Goal: Task Accomplishment & Management: Manage account settings

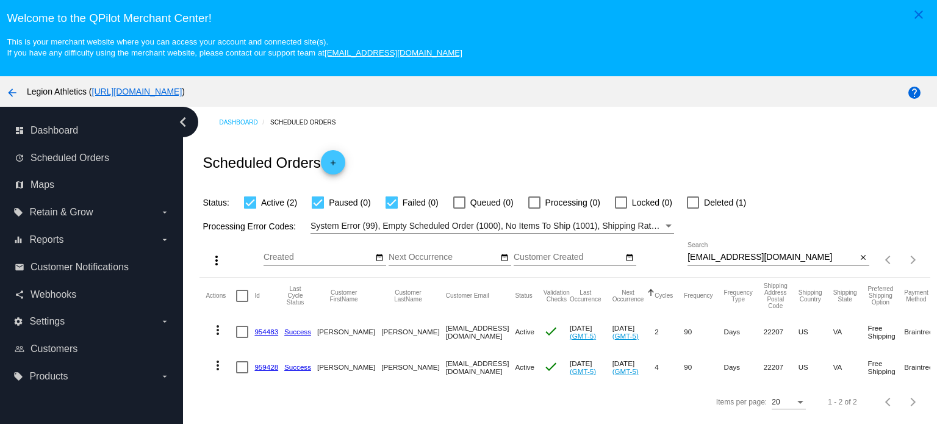
click at [734, 252] on input "[EMAIL_ADDRESS][DOMAIN_NAME]" at bounding box center [771, 257] width 169 height 10
paste input "[EMAIL_ADDRESS][DOMAIN_NAME]"
type input "[EMAIL_ADDRESS][DOMAIN_NAME]"
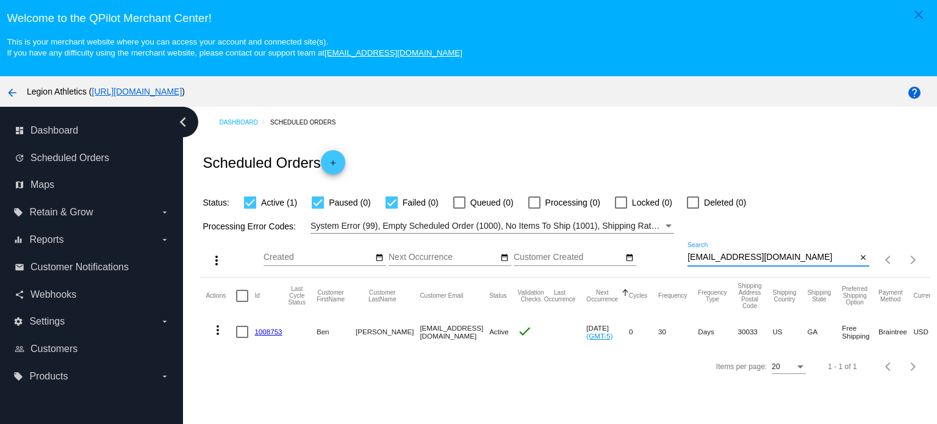
click at [262, 329] on link "1008753" at bounding box center [267, 331] width 27 height 8
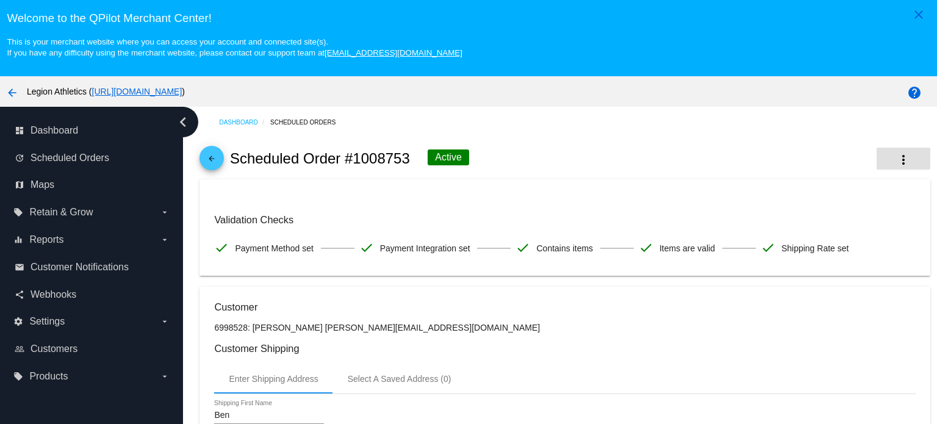
click at [882, 151] on button "more_vert" at bounding box center [903, 159] width 54 height 22
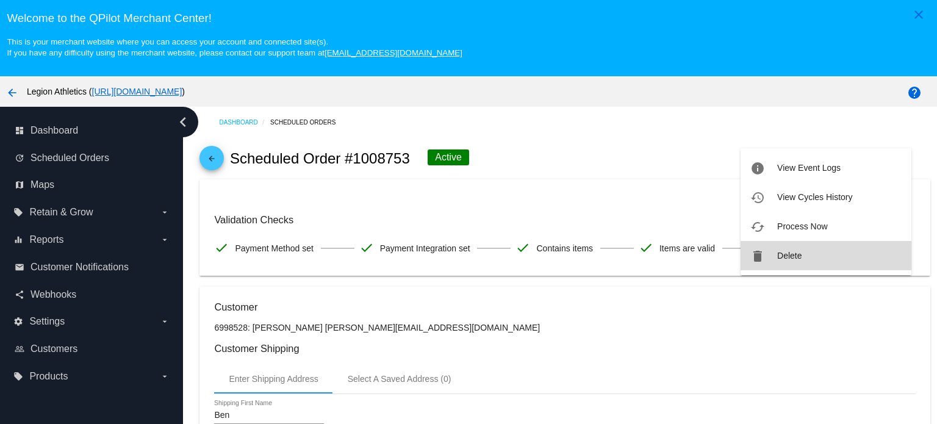
click at [795, 257] on span "Delete" at bounding box center [789, 256] width 24 height 10
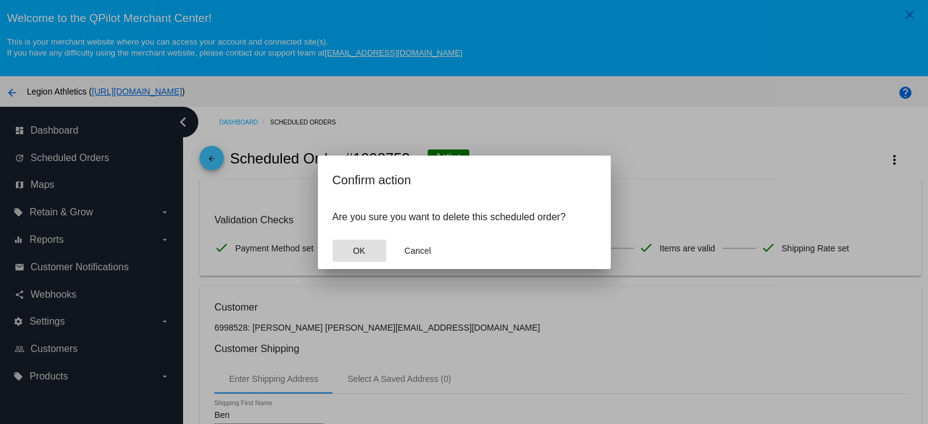
click at [364, 246] on span "OK" at bounding box center [358, 251] width 12 height 10
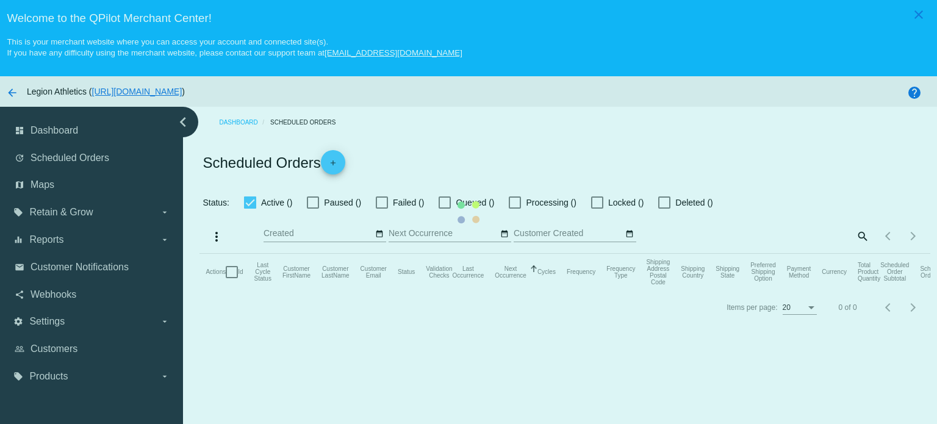
checkbox input "true"
